Goal: Task Accomplishment & Management: Manage account settings

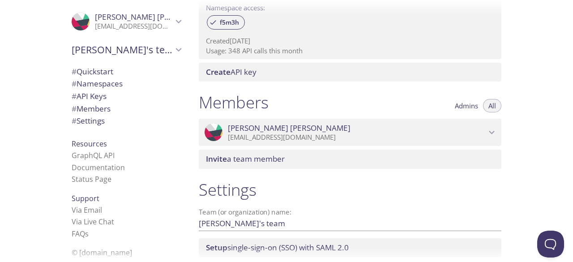
scroll to position [374, 0]
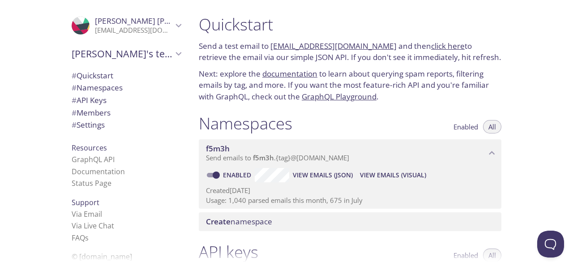
click at [440, 43] on link "click here" at bounding box center [448, 46] width 34 height 10
click at [431, 46] on link "click here" at bounding box center [448, 46] width 34 height 10
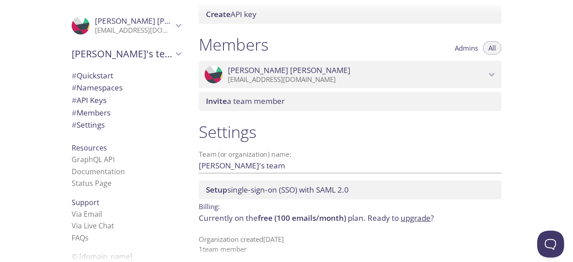
scroll to position [374, 0]
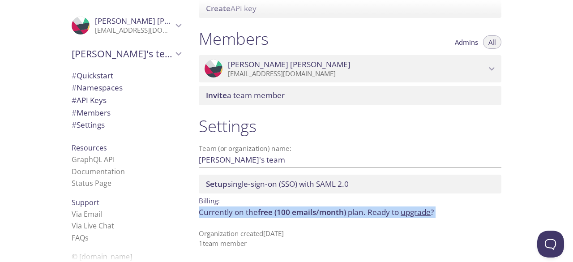
drag, startPoint x: 198, startPoint y: 213, endPoint x: 353, endPoint y: 218, distance: 155.0
click at [353, 218] on div "Settings Team (or organization) name: [PERSON_NAME]'s team Save Setup single-si…" at bounding box center [350, 182] width 317 height 143
click at [226, 222] on div "Settings Team (or organization) name: [PERSON_NAME]'s team Save Setup single-si…" at bounding box center [350, 182] width 317 height 143
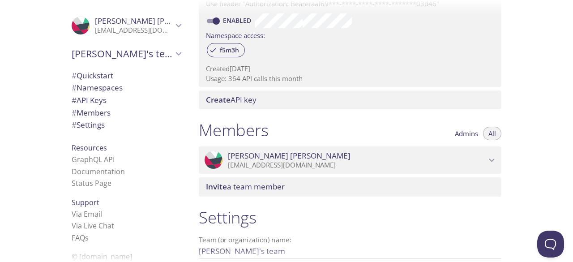
scroll to position [195, 0]
